Goal: Contribute content: Contribute content

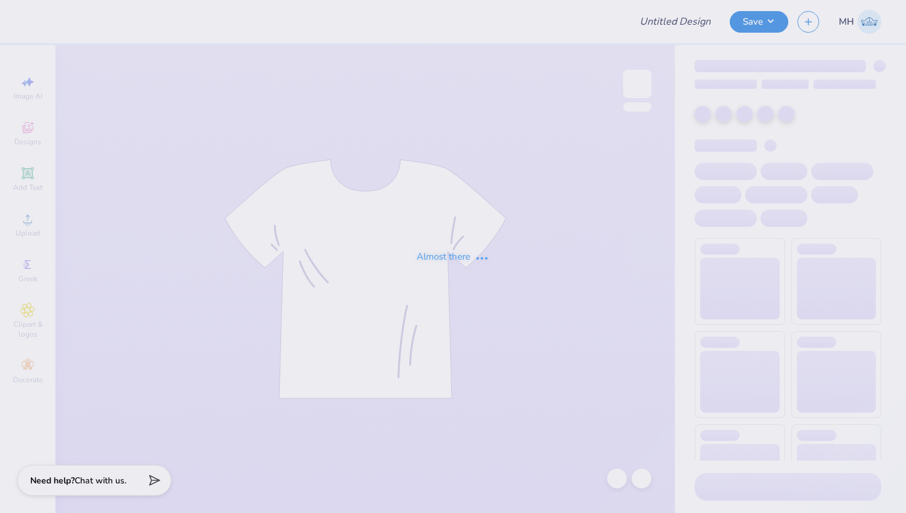
type input "[PERSON_NAME] ccrane - caps"
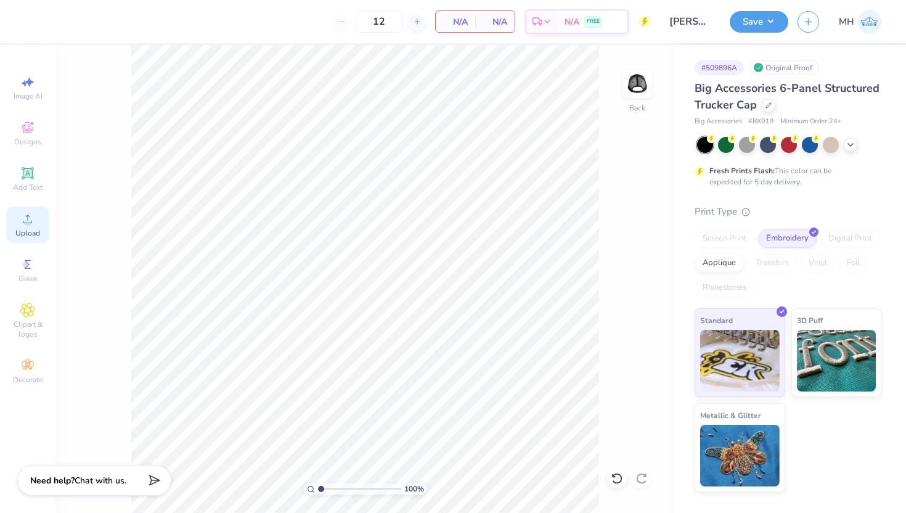
click at [30, 216] on icon at bounding box center [27, 218] width 15 height 15
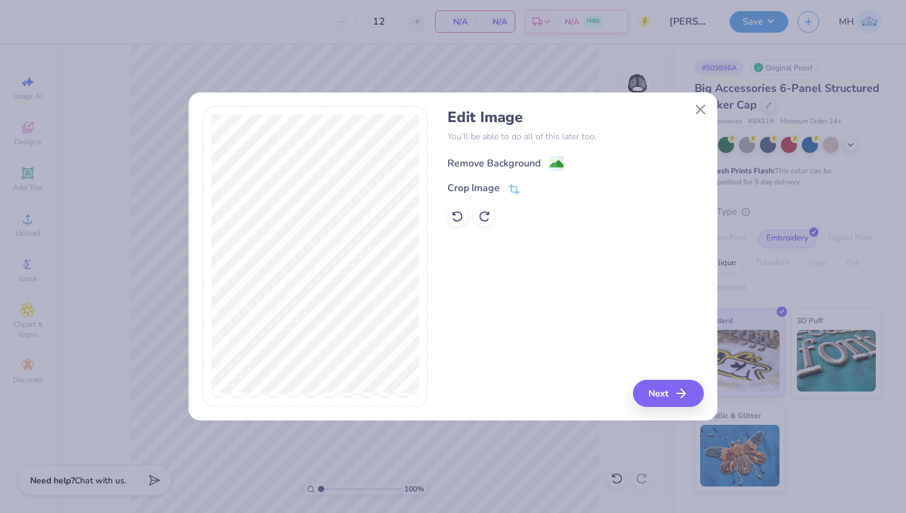
click at [554, 167] on image at bounding box center [557, 164] width 14 height 14
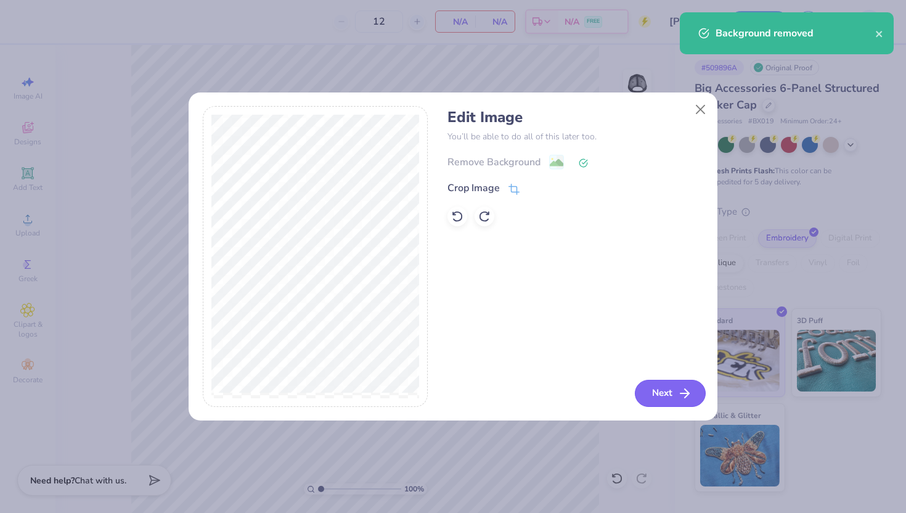
click at [645, 391] on button "Next" at bounding box center [670, 393] width 71 height 27
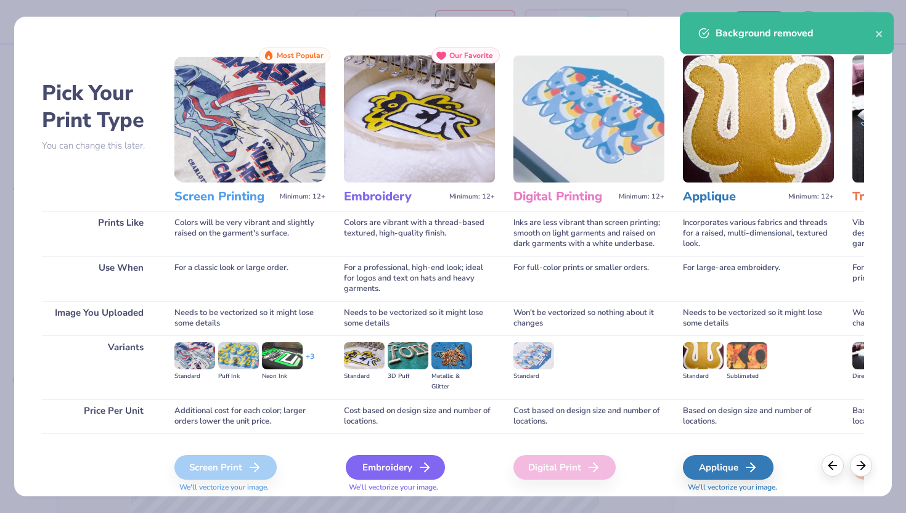
click at [380, 472] on div "Embroidery" at bounding box center [395, 467] width 99 height 25
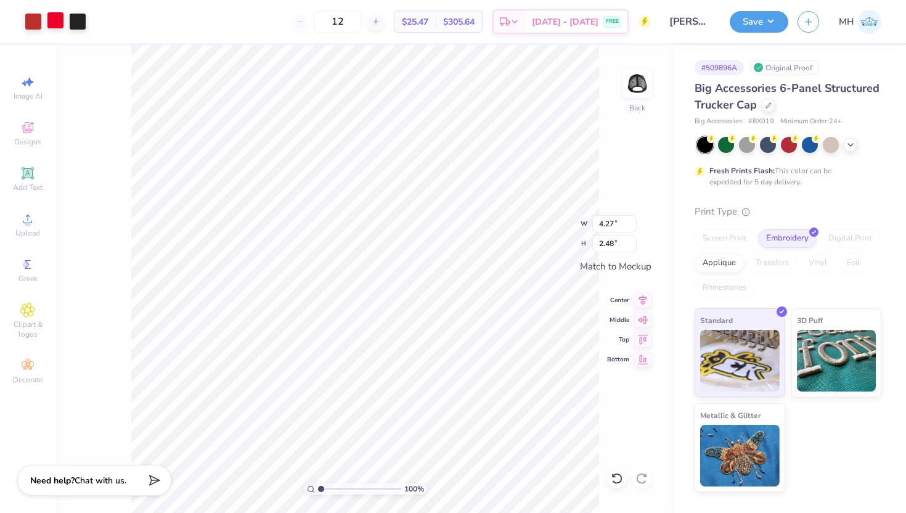
click at [51, 20] on div at bounding box center [55, 20] width 17 height 17
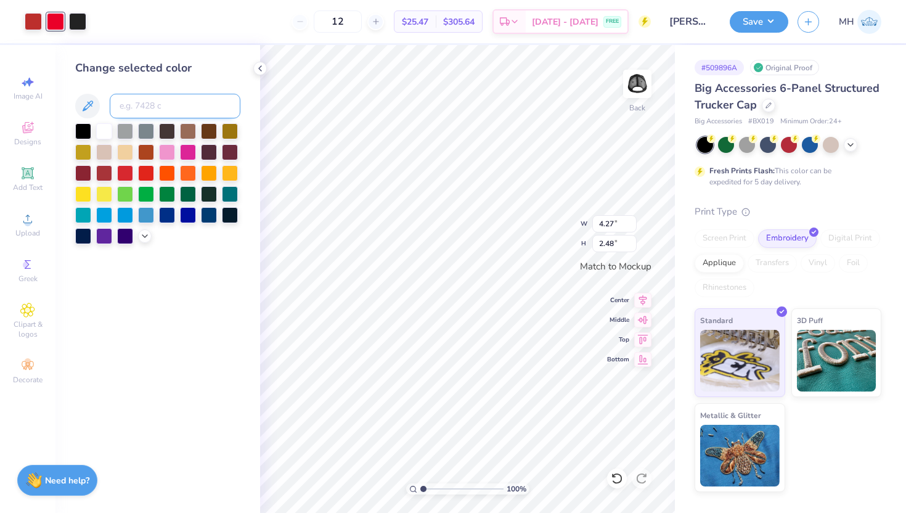
click at [134, 106] on input at bounding box center [175, 106] width 131 height 25
type input "7620"
click at [62, 22] on div at bounding box center [55, 20] width 17 height 17
click at [137, 107] on input at bounding box center [175, 106] width 131 height 25
type input "7620"
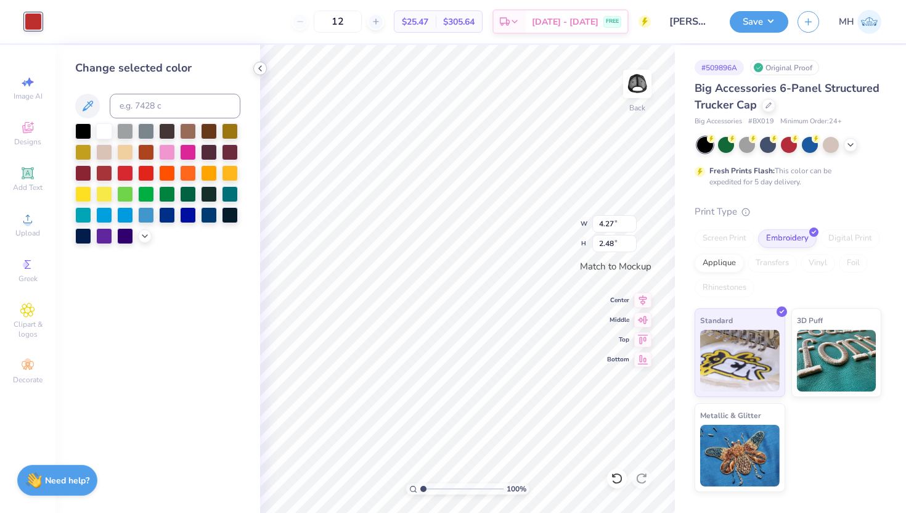
click at [260, 68] on icon at bounding box center [260, 68] width 10 height 10
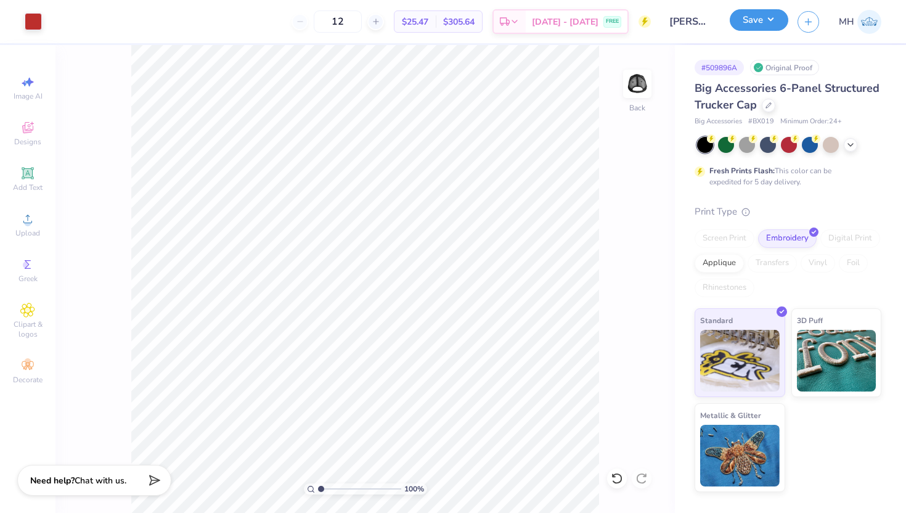
click at [749, 28] on button "Save" at bounding box center [759, 20] width 59 height 22
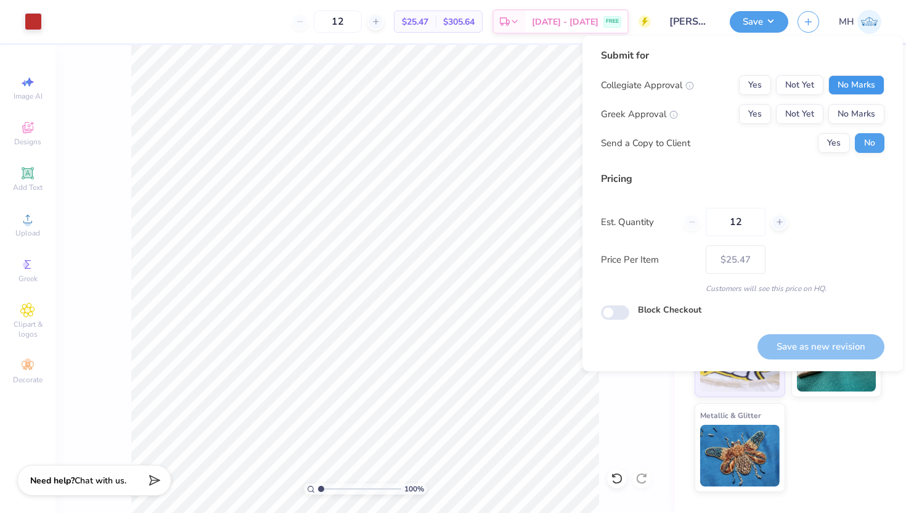
click at [861, 92] on button "No Marks" at bounding box center [856, 85] width 56 height 20
click at [861, 112] on button "No Marks" at bounding box center [856, 114] width 56 height 20
click at [835, 349] on button "Save as new revision" at bounding box center [821, 346] width 127 height 25
type input "$25.47"
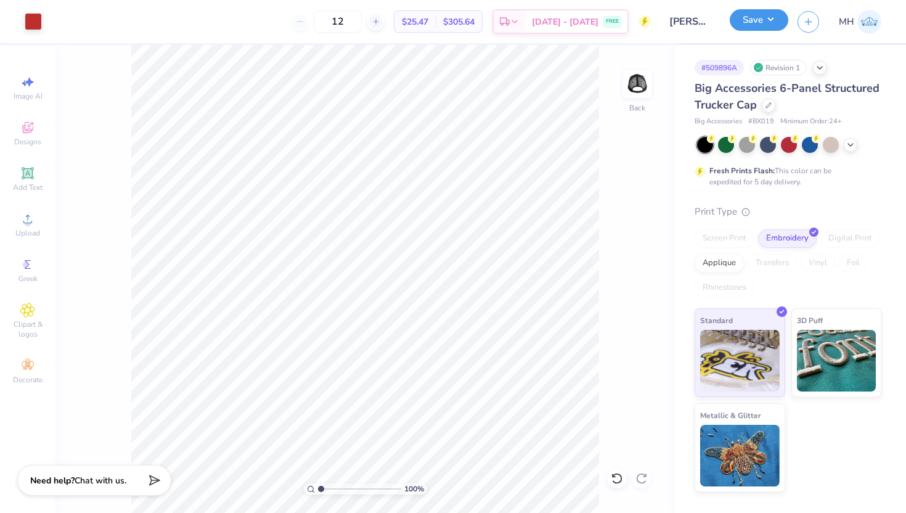
click at [769, 14] on button "Save" at bounding box center [759, 20] width 59 height 22
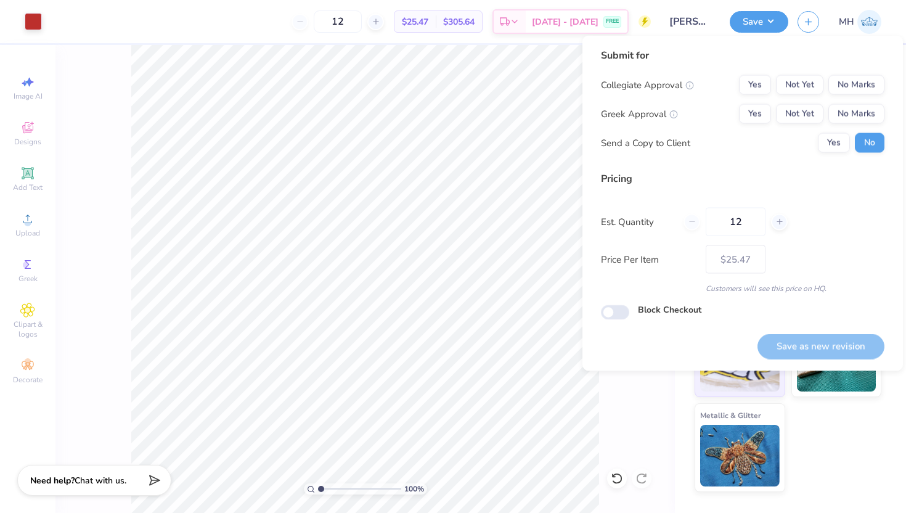
click at [861, 96] on div "Collegiate Approval Yes Not Yet No Marks Greek Approval Yes Not Yet No Marks Se…" at bounding box center [743, 114] width 284 height 78
click at [860, 84] on button "No Marks" at bounding box center [856, 85] width 56 height 20
click at [860, 113] on button "No Marks" at bounding box center [856, 114] width 56 height 20
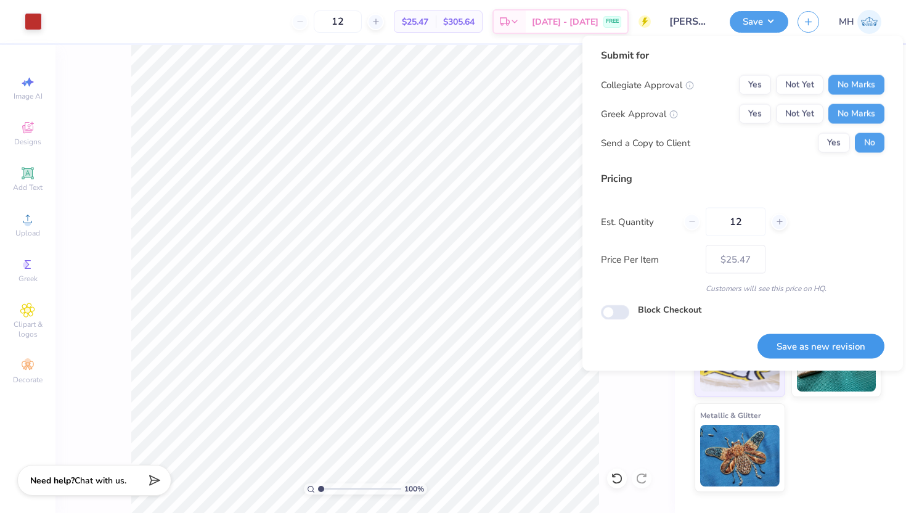
click at [841, 345] on button "Save as new revision" at bounding box center [821, 345] width 127 height 25
type input "$25.47"
